Goal: Transaction & Acquisition: Purchase product/service

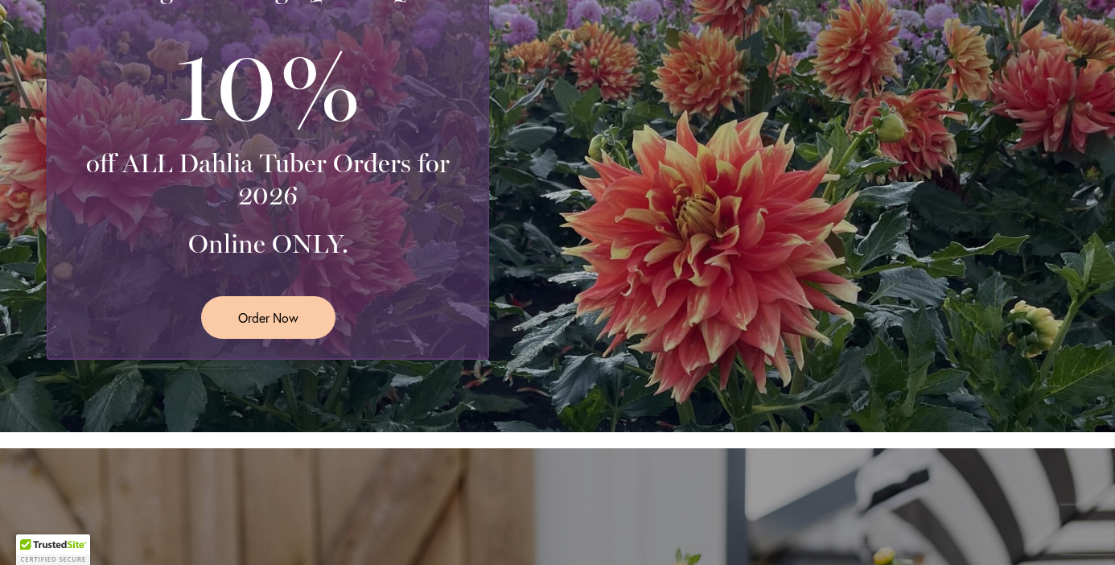
scroll to position [472, 0]
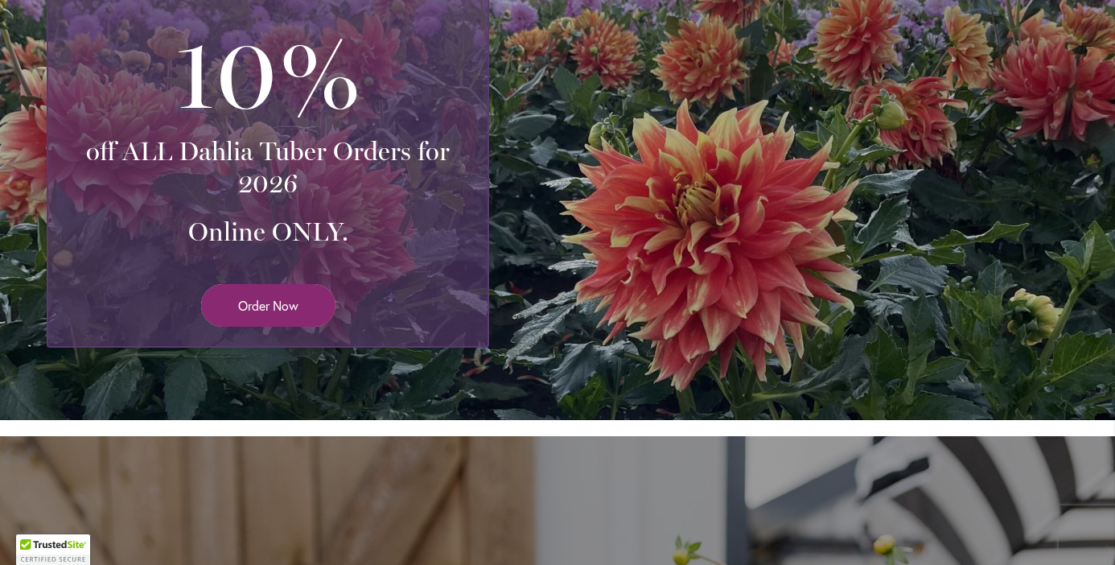
click at [257, 302] on span "Order Now" at bounding box center [268, 305] width 60 height 18
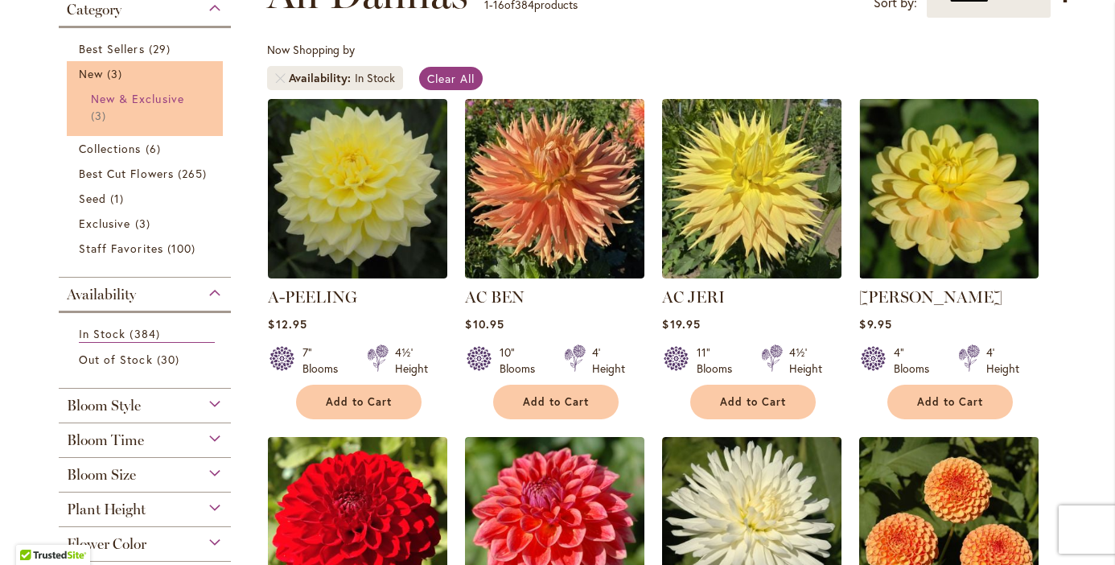
scroll to position [272, 0]
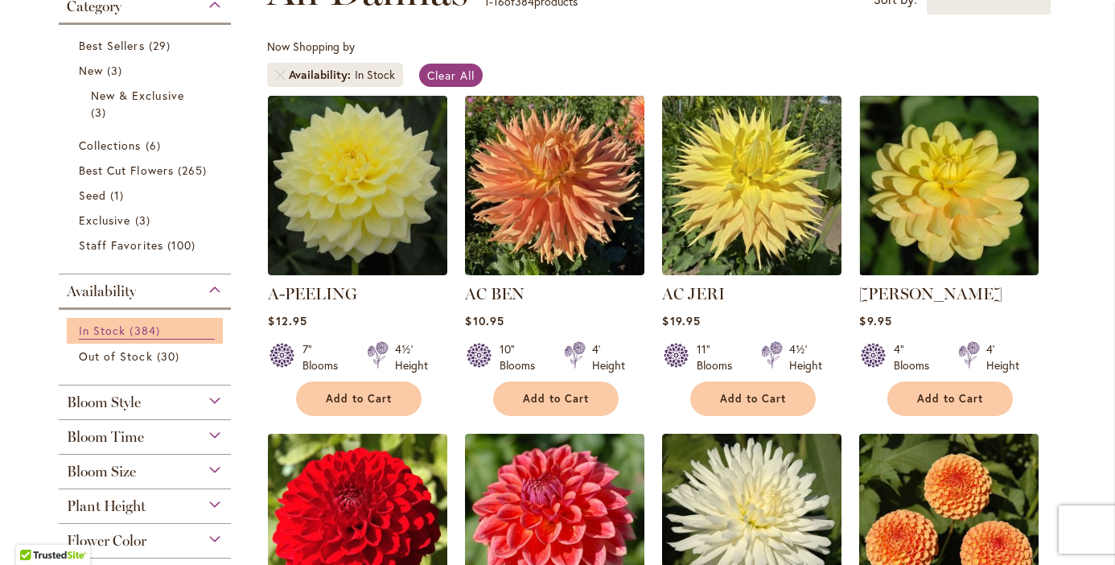
click at [116, 327] on span "In Stock" at bounding box center [102, 329] width 47 height 15
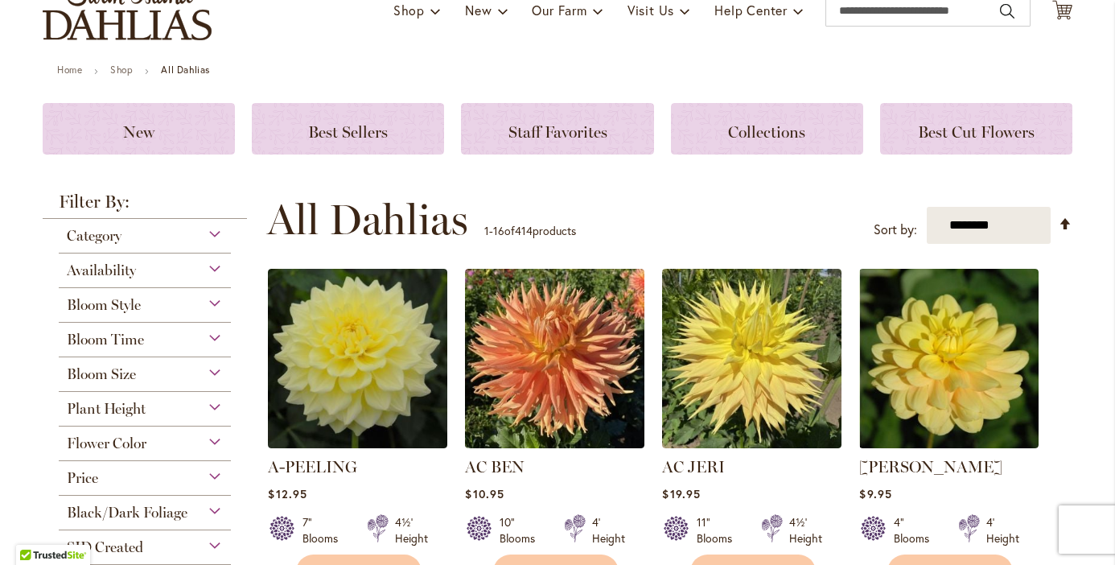
click at [216, 306] on div "Bloom Style" at bounding box center [145, 301] width 172 height 26
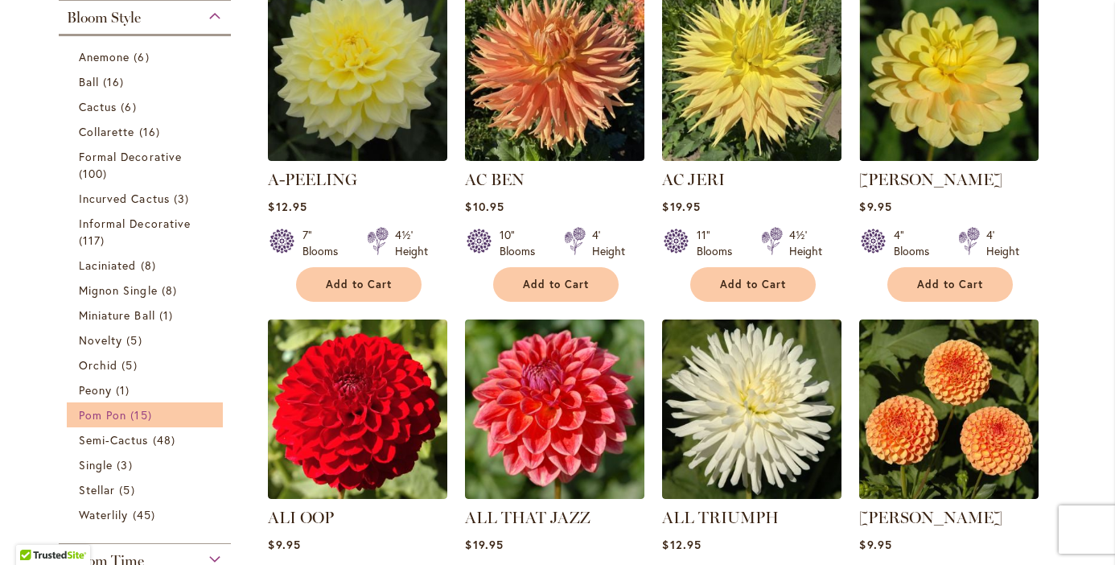
click at [124, 411] on span "Pom Pon" at bounding box center [102, 414] width 47 height 15
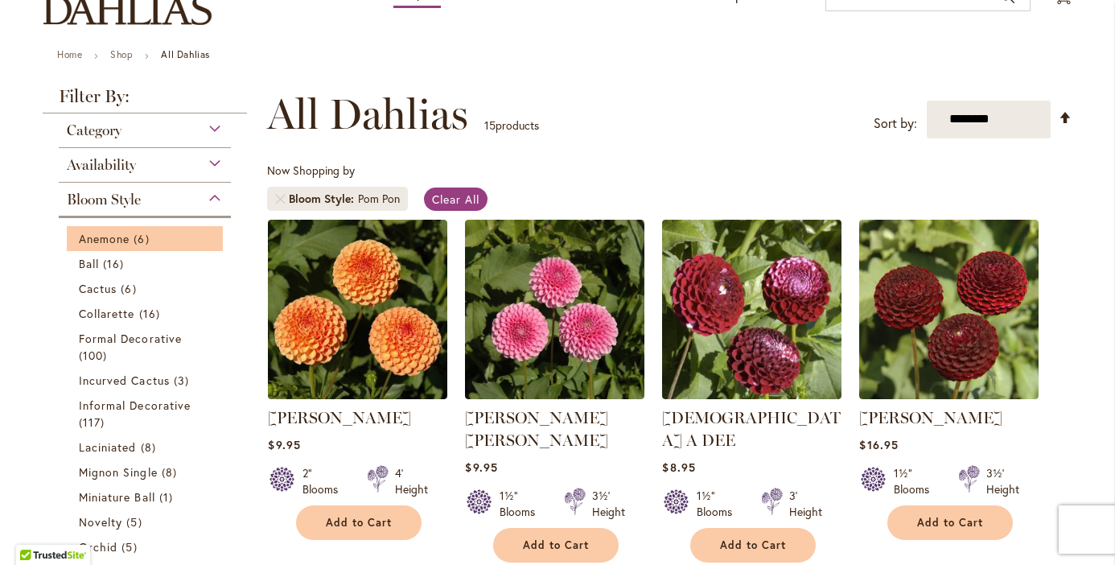
scroll to position [141, 0]
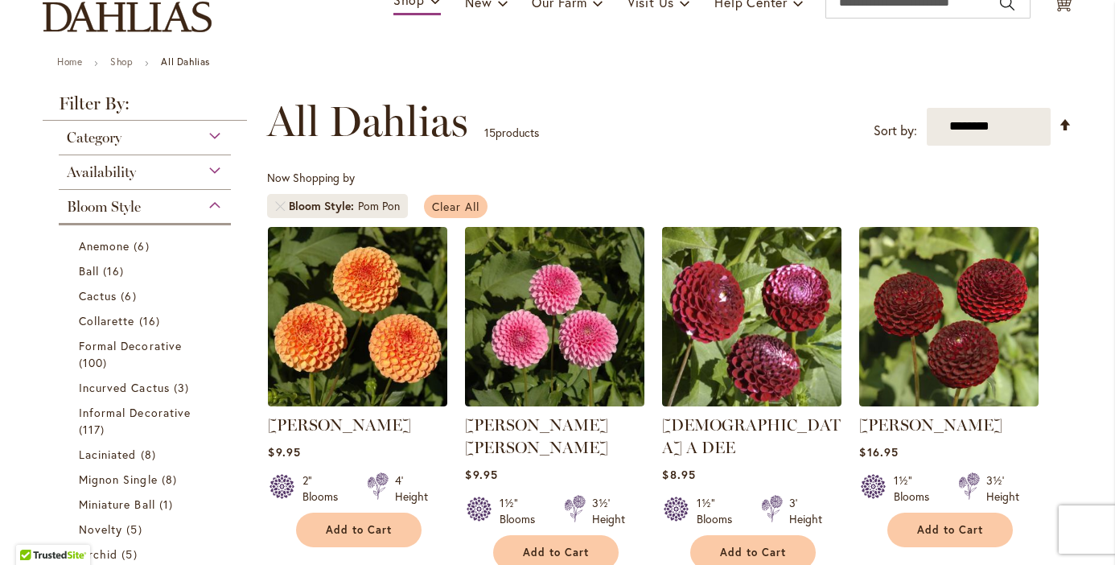
click at [458, 203] on span "Clear All" at bounding box center [455, 206] width 47 height 15
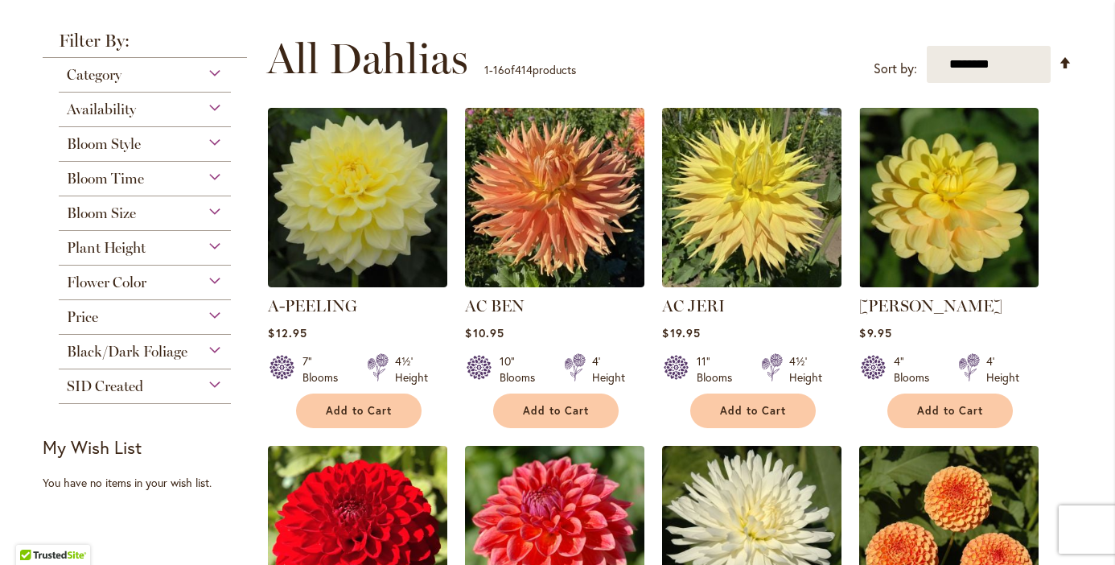
scroll to position [300, 0]
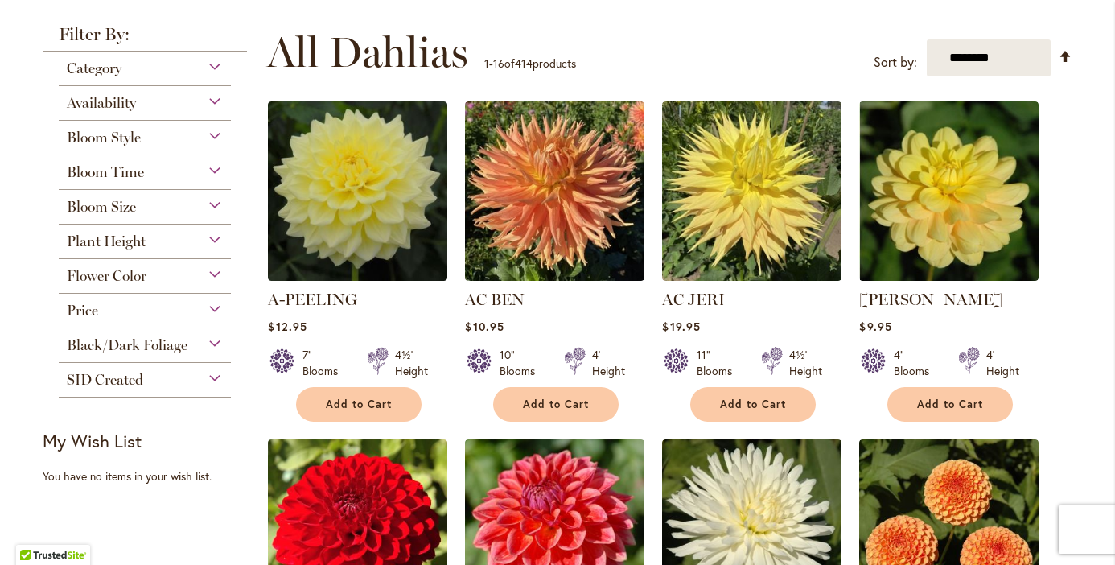
click at [216, 129] on div "Bloom Style" at bounding box center [145, 134] width 172 height 26
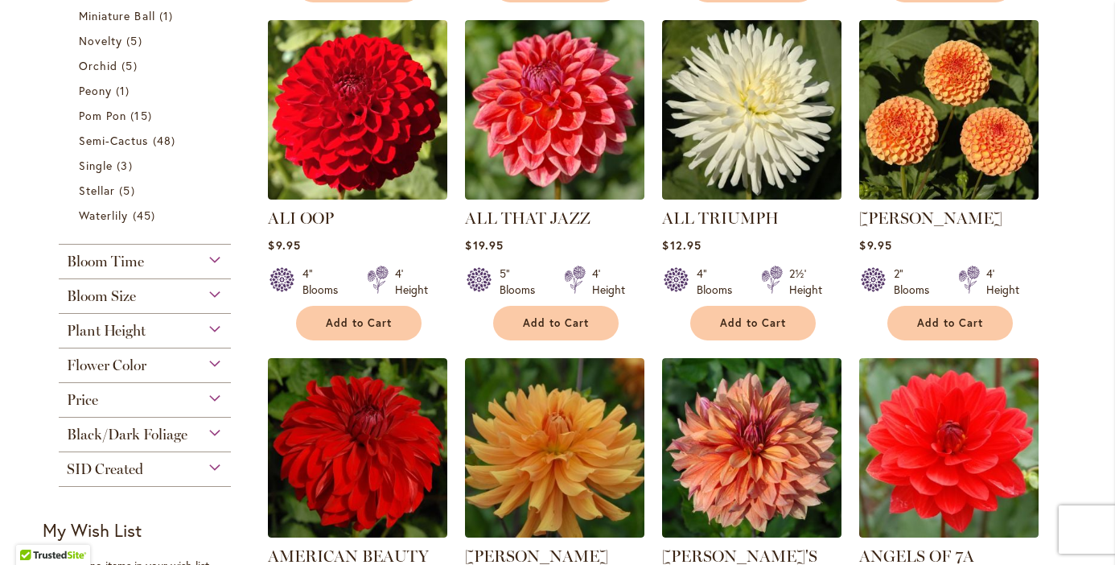
scroll to position [721, 0]
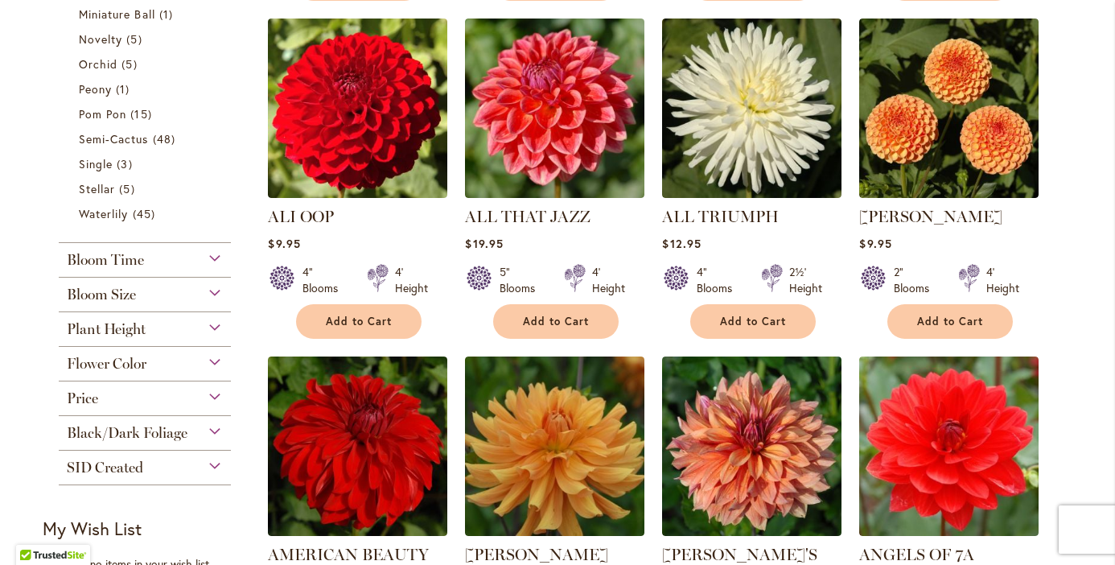
click at [218, 288] on div "Bloom Size" at bounding box center [145, 290] width 172 height 26
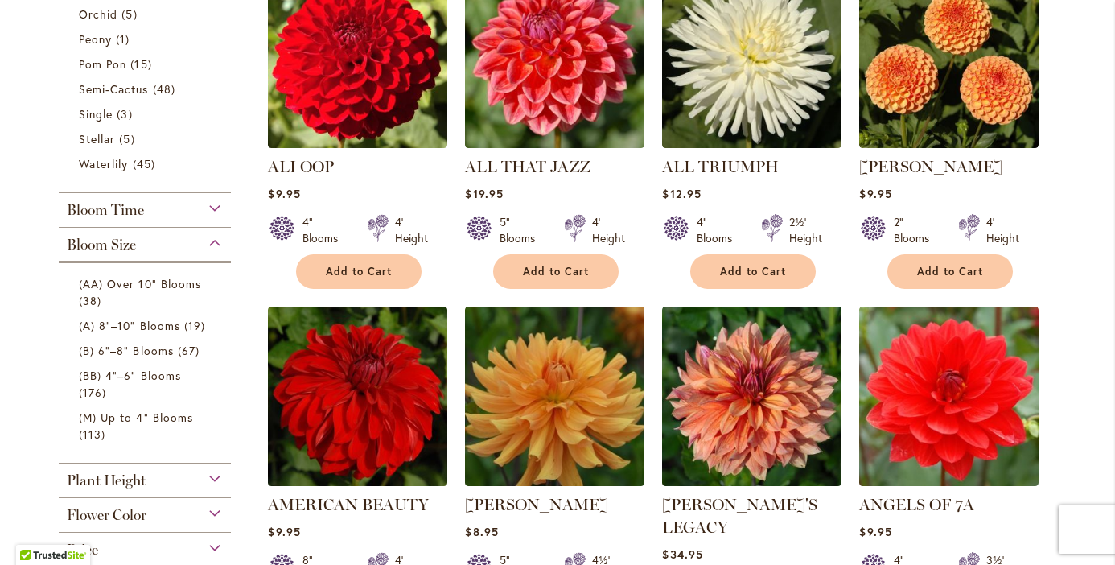
scroll to position [779, 0]
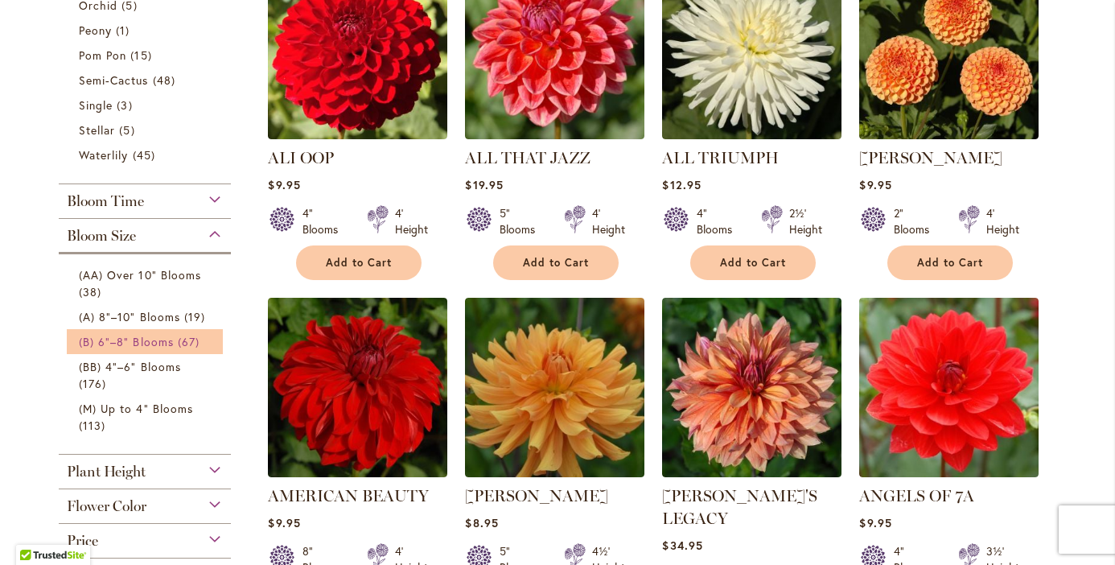
click at [154, 341] on span "(B) 6"–8" Blooms" at bounding box center [126, 341] width 95 height 15
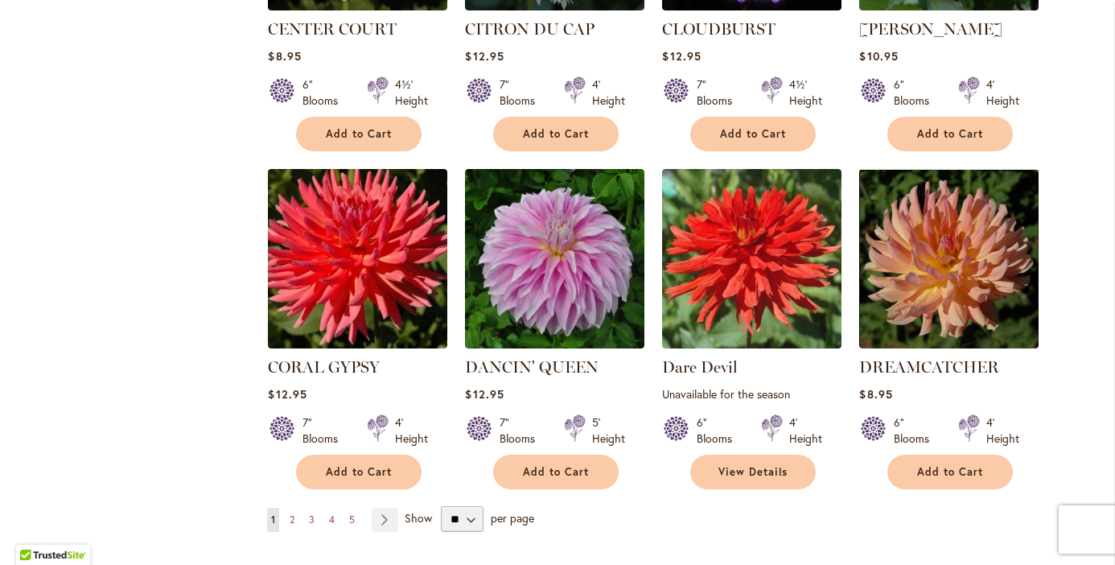
scroll to position [1239, 0]
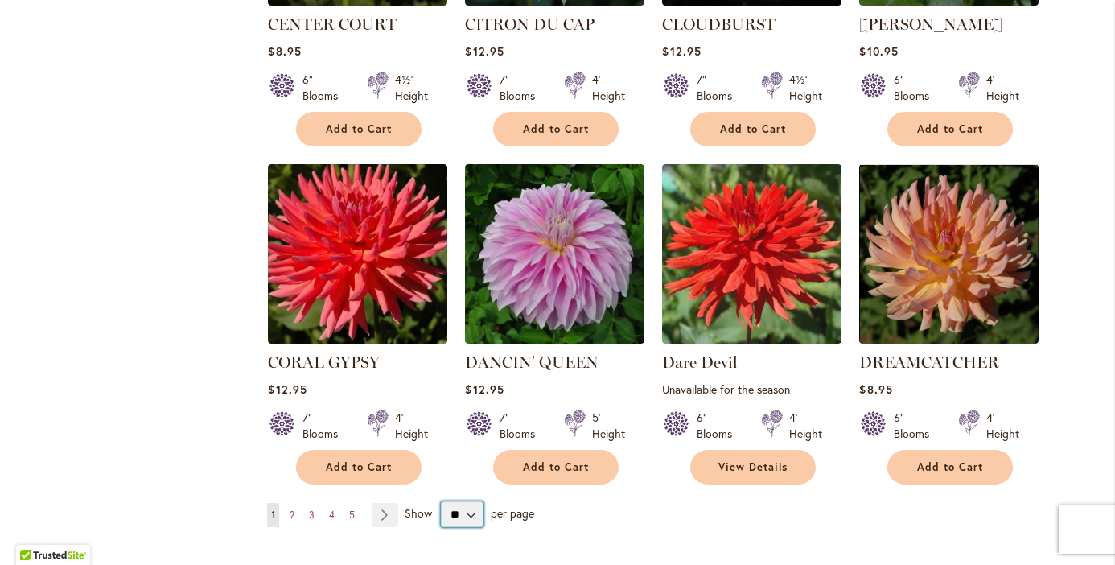
click at [464, 501] on select "** ** ** **" at bounding box center [462, 514] width 43 height 26
select select "**"
click at [441, 501] on select "** ** ** **" at bounding box center [462, 514] width 43 height 26
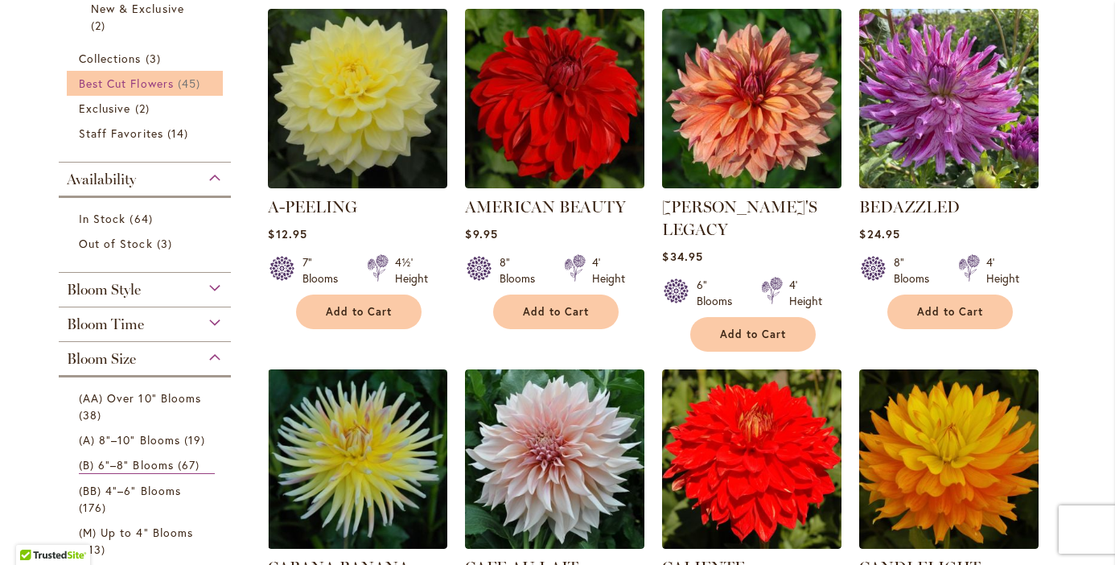
scroll to position [370, 0]
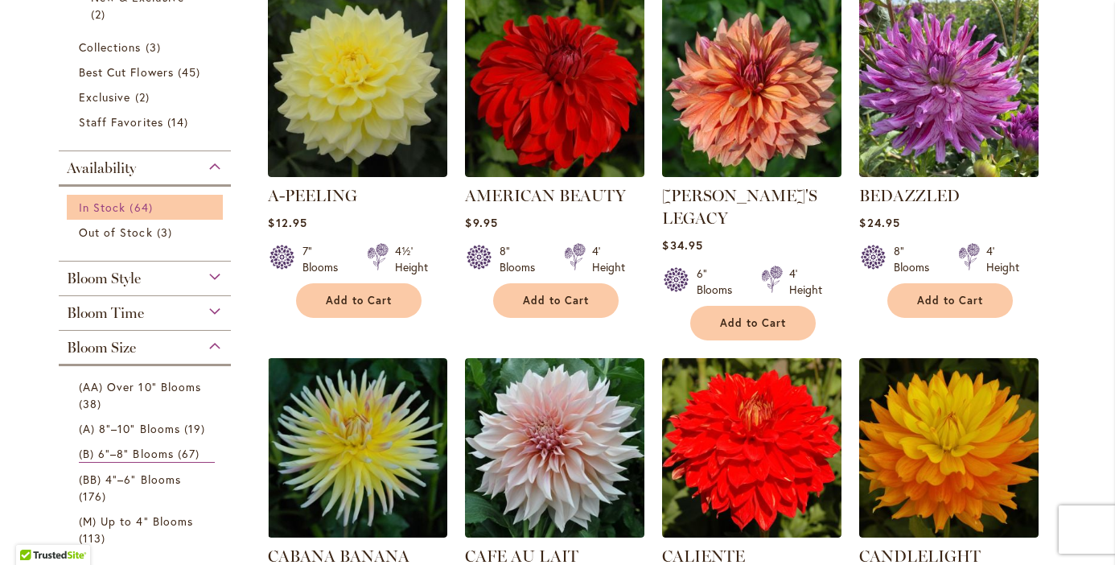
click at [139, 207] on span "64 items" at bounding box center [142, 207] width 27 height 17
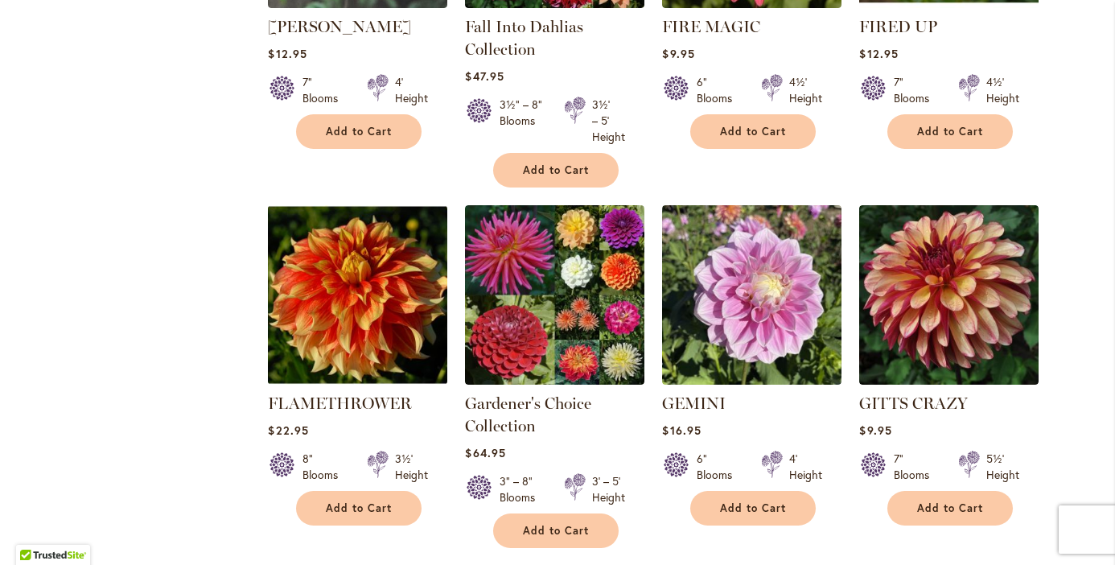
scroll to position [2065, 0]
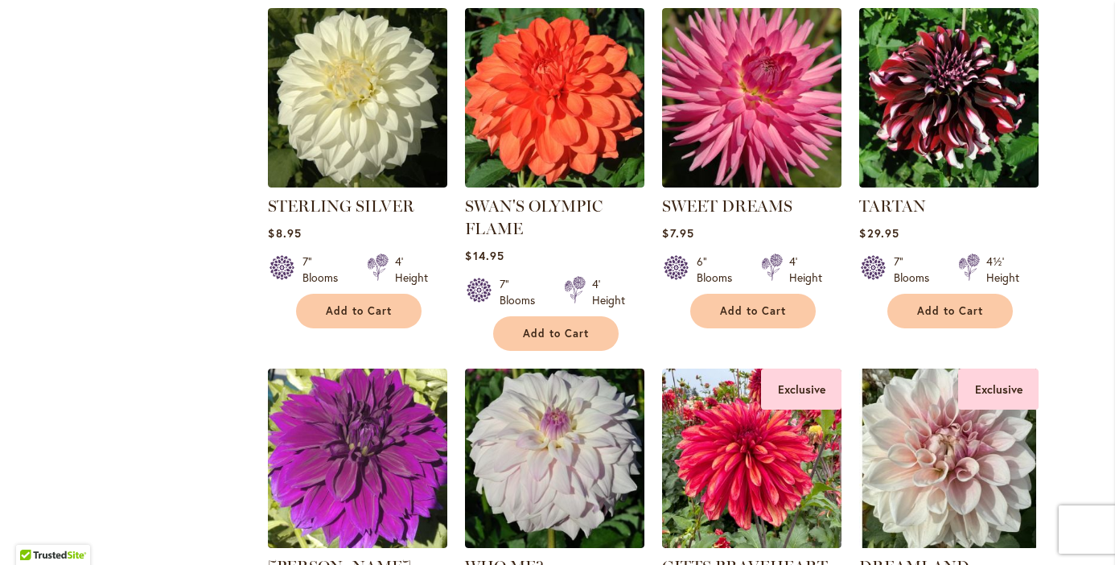
scroll to position [5295, 0]
